Goal: Navigation & Orientation: Find specific page/section

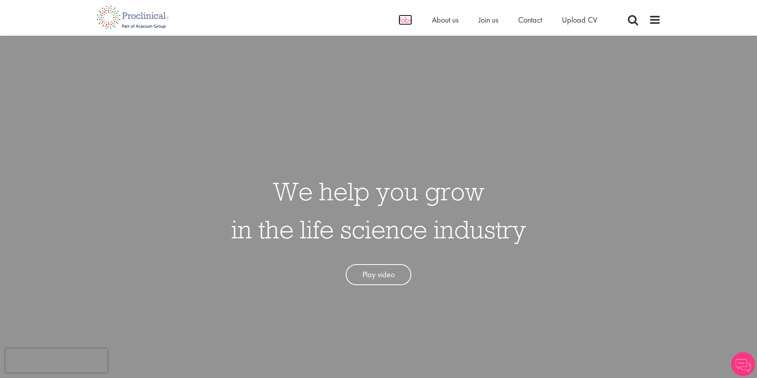
click at [405, 20] on span "Jobs" at bounding box center [405, 20] width 14 height 10
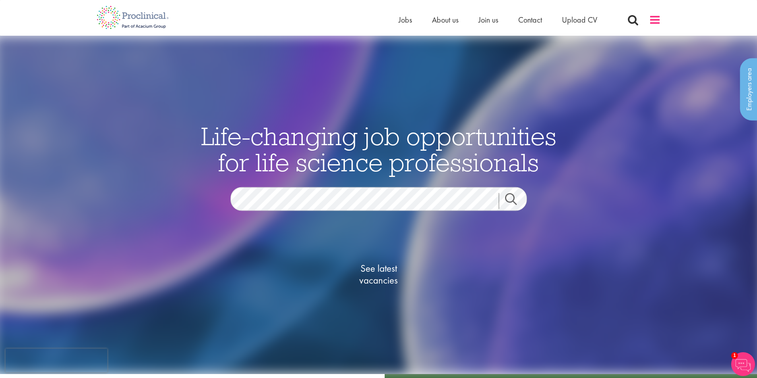
click at [657, 19] on span at bounding box center [655, 20] width 12 height 12
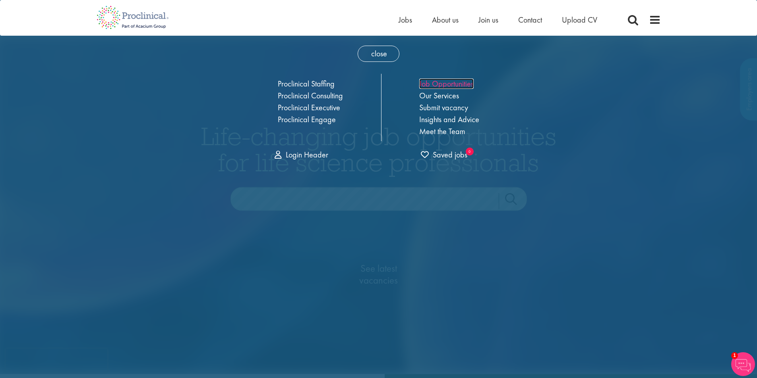
click at [452, 82] on link "Job Opportunities" at bounding box center [446, 84] width 54 height 10
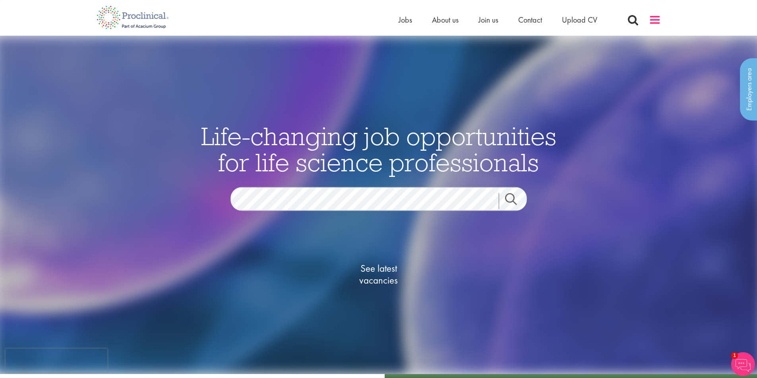
click at [656, 20] on span at bounding box center [655, 20] width 12 height 12
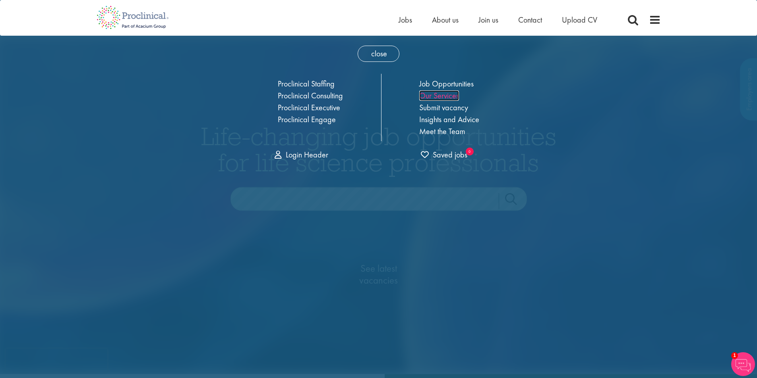
click at [448, 96] on link "Our Services" at bounding box center [439, 96] width 40 height 10
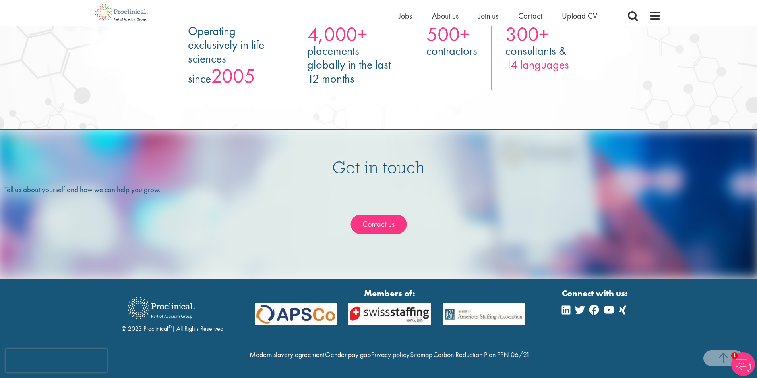
scroll to position [1477, 0]
click at [746, 364] on img at bounding box center [743, 365] width 24 height 24
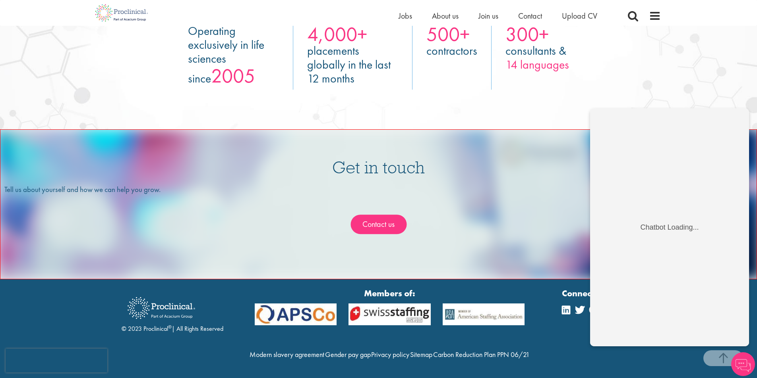
scroll to position [1479, 0]
click at [494, 194] on div "Tell us about yourself and how we can help you grow. Contact us" at bounding box center [378, 219] width 748 height 70
